Goal: Task Accomplishment & Management: Use online tool/utility

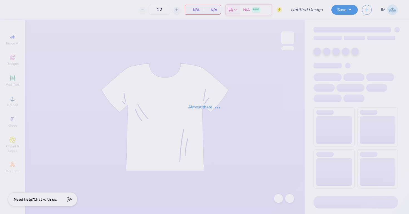
type input "SMA Fall Merch"
type input "80"
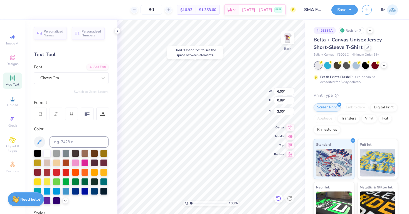
click at [279, 198] on icon at bounding box center [279, 199] width 6 height 6
type input "3.76"
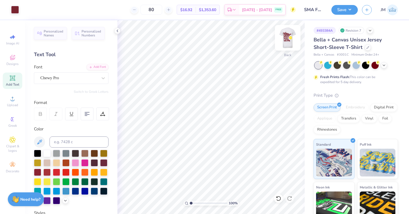
click at [287, 39] on img at bounding box center [288, 38] width 22 height 22
click at [160, 10] on input "80" at bounding box center [151, 10] width 22 height 10
type input "8"
type input "6"
type input "60"
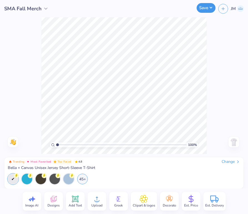
click at [205, 8] on button "Save" at bounding box center [206, 8] width 19 height 10
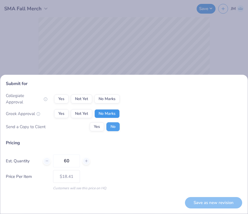
click at [110, 110] on button "No Marks" at bounding box center [107, 113] width 25 height 9
click at [110, 103] on button "No Marks" at bounding box center [107, 99] width 25 height 9
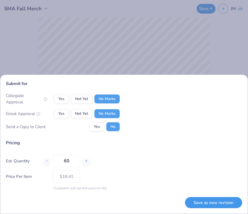
click at [212, 202] on button "Save as new revision" at bounding box center [213, 202] width 57 height 11
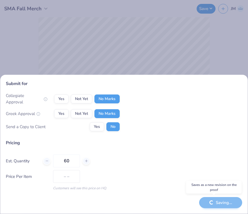
type input "$18.41"
